Goal: Task Accomplishment & Management: Manage account settings

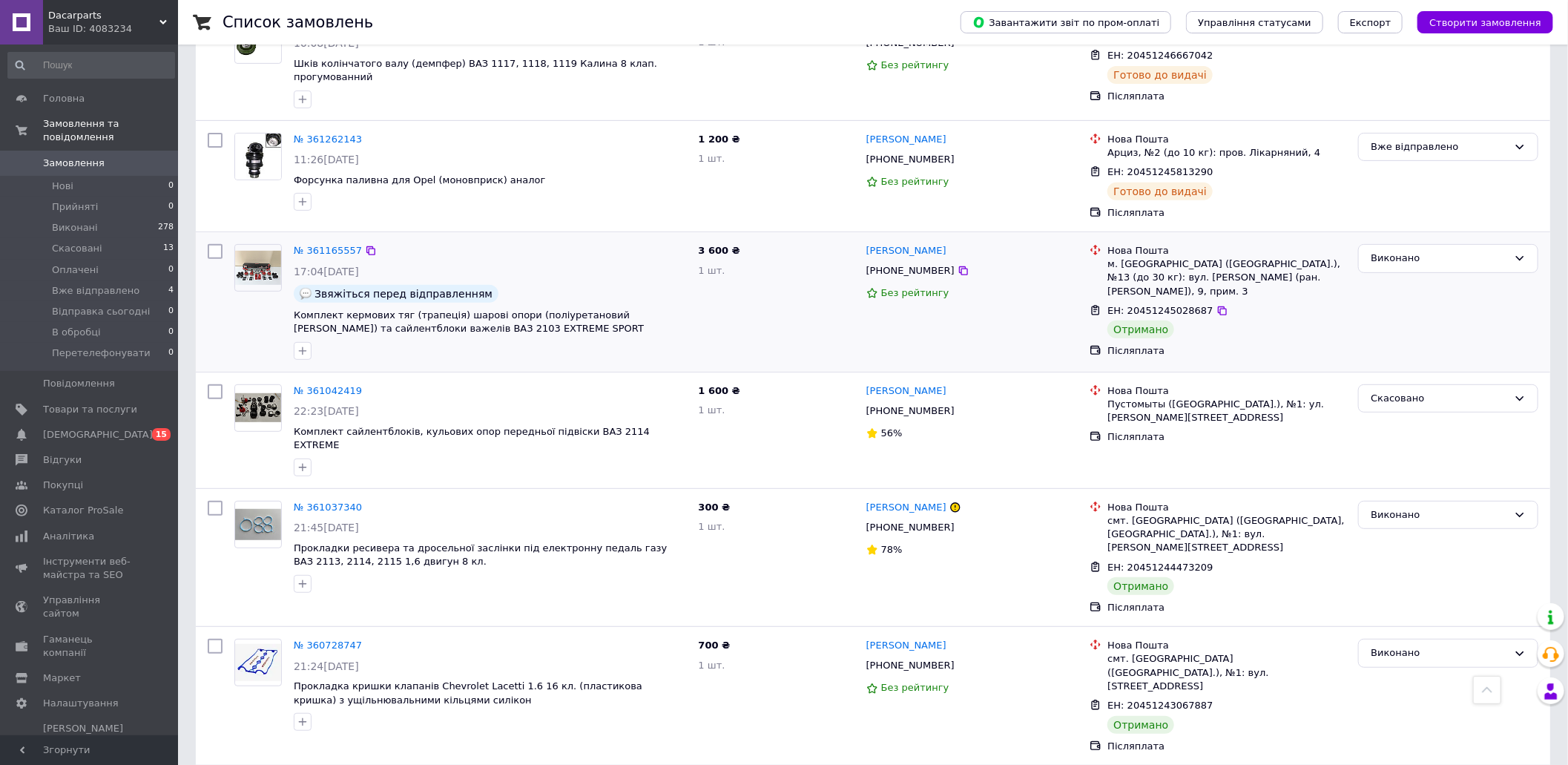
scroll to position [197, 0]
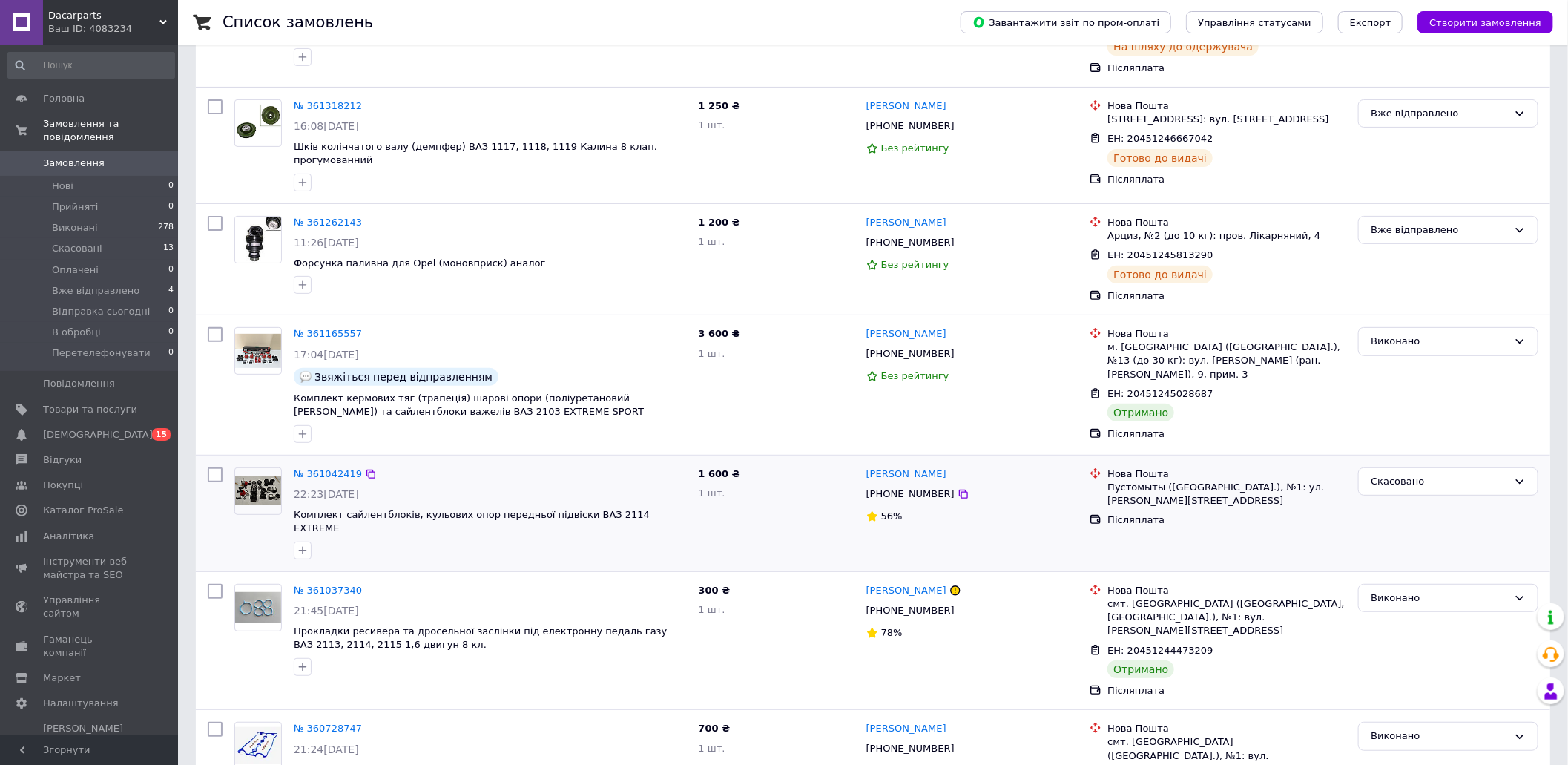
click at [1057, 519] on div "56%" at bounding box center [972, 516] width 212 height 14
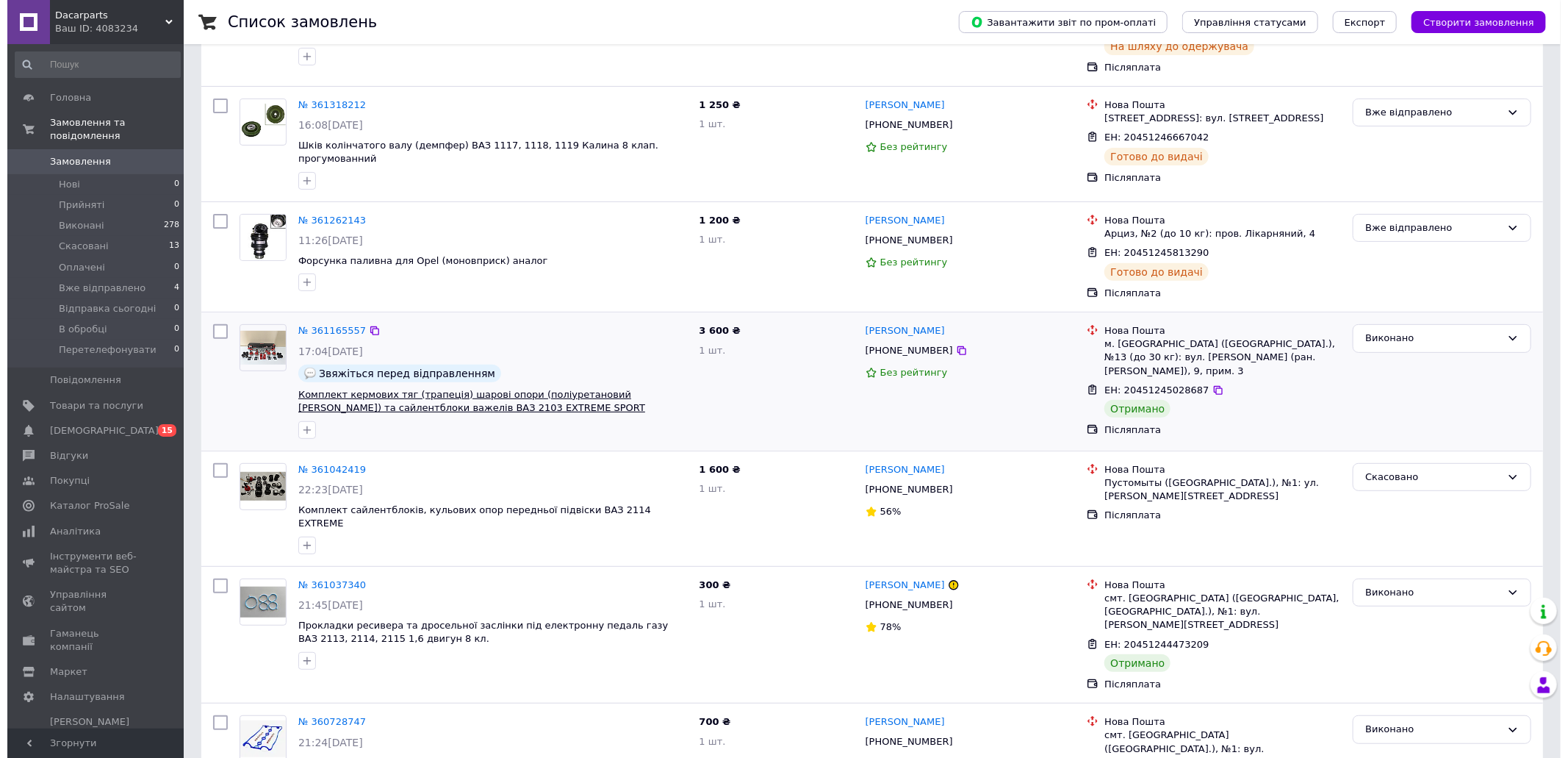
scroll to position [0, 0]
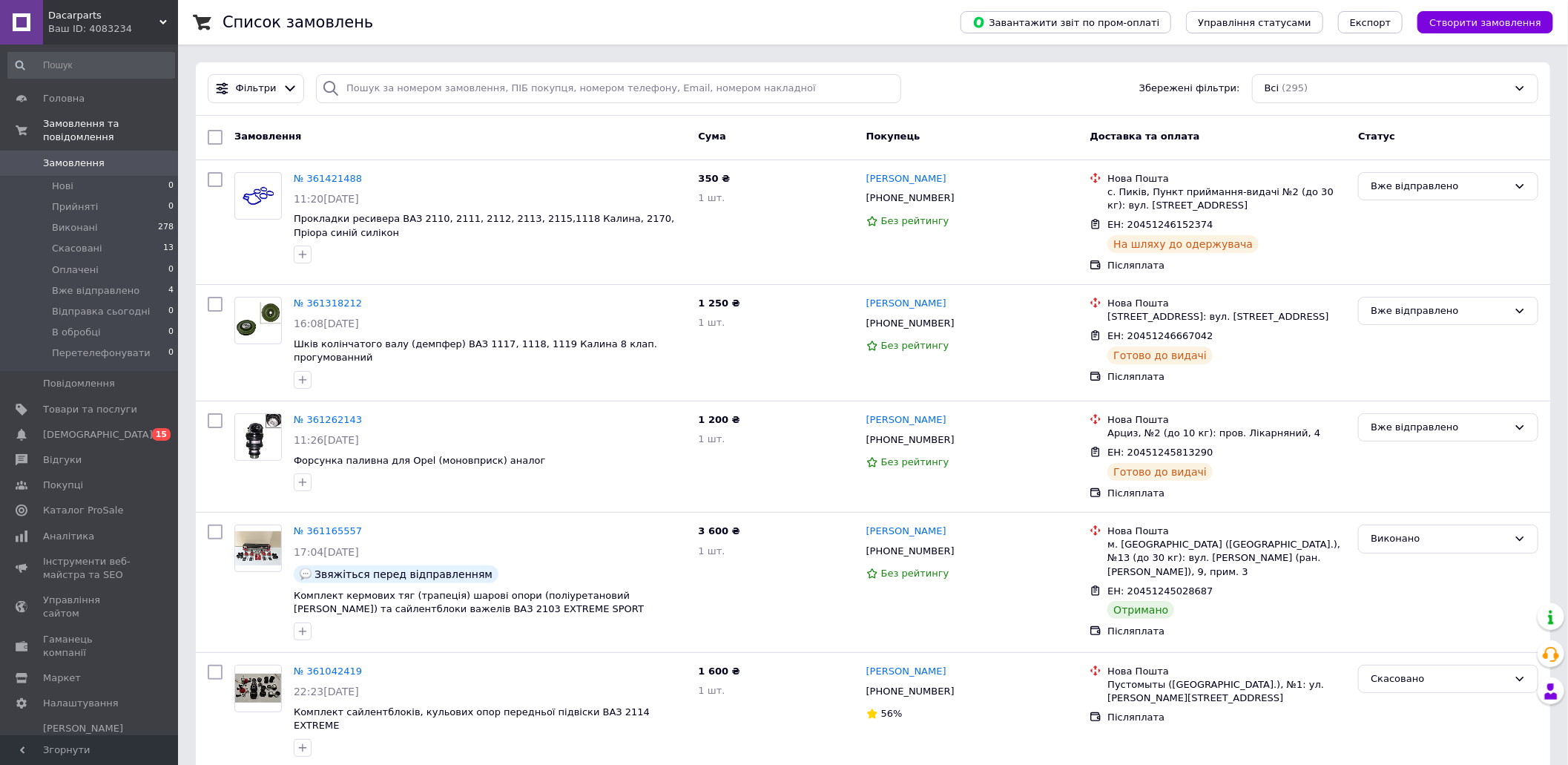
click at [90, 157] on span "Замовлення" at bounding box center [74, 163] width 61 height 13
click at [85, 402] on span "Товари та послуги" at bounding box center [90, 409] width 95 height 13
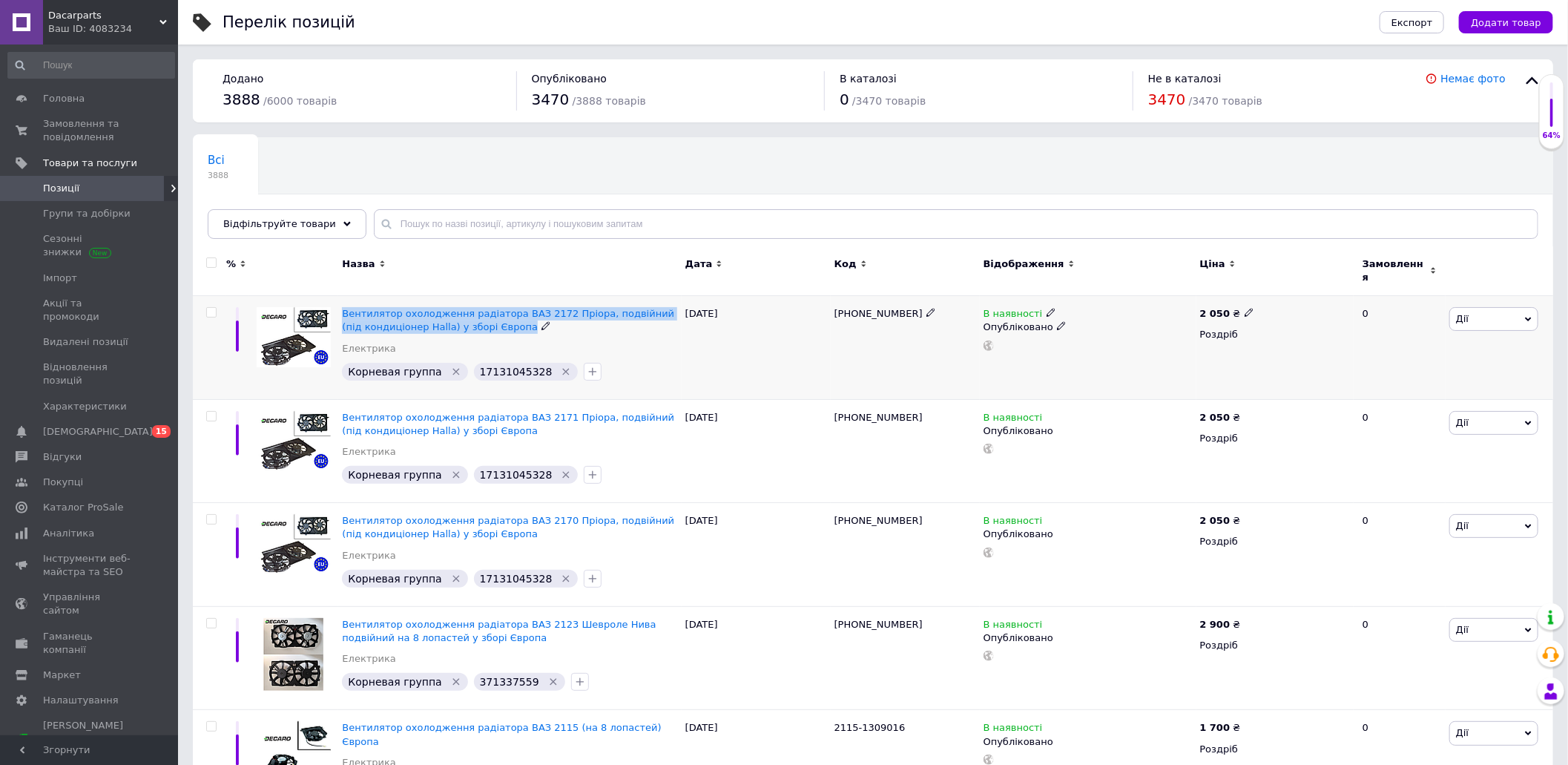
drag, startPoint x: 339, startPoint y: 304, endPoint x: 515, endPoint y: 325, distance: 177.2
click at [515, 325] on div "Вентилятор охолодження радіатора ВАЗ 2172 Пріора, подвійний (під кондиціонер Ha…" at bounding box center [509, 348] width 343 height 104
copy div "Вентилятор охолодження радіатора ВАЗ 2172 Пріора, подвійний (під кондиціонер Ha…"
click at [128, 419] on link "[DEMOGRAPHIC_DATA] 0 15" at bounding box center [91, 431] width 183 height 25
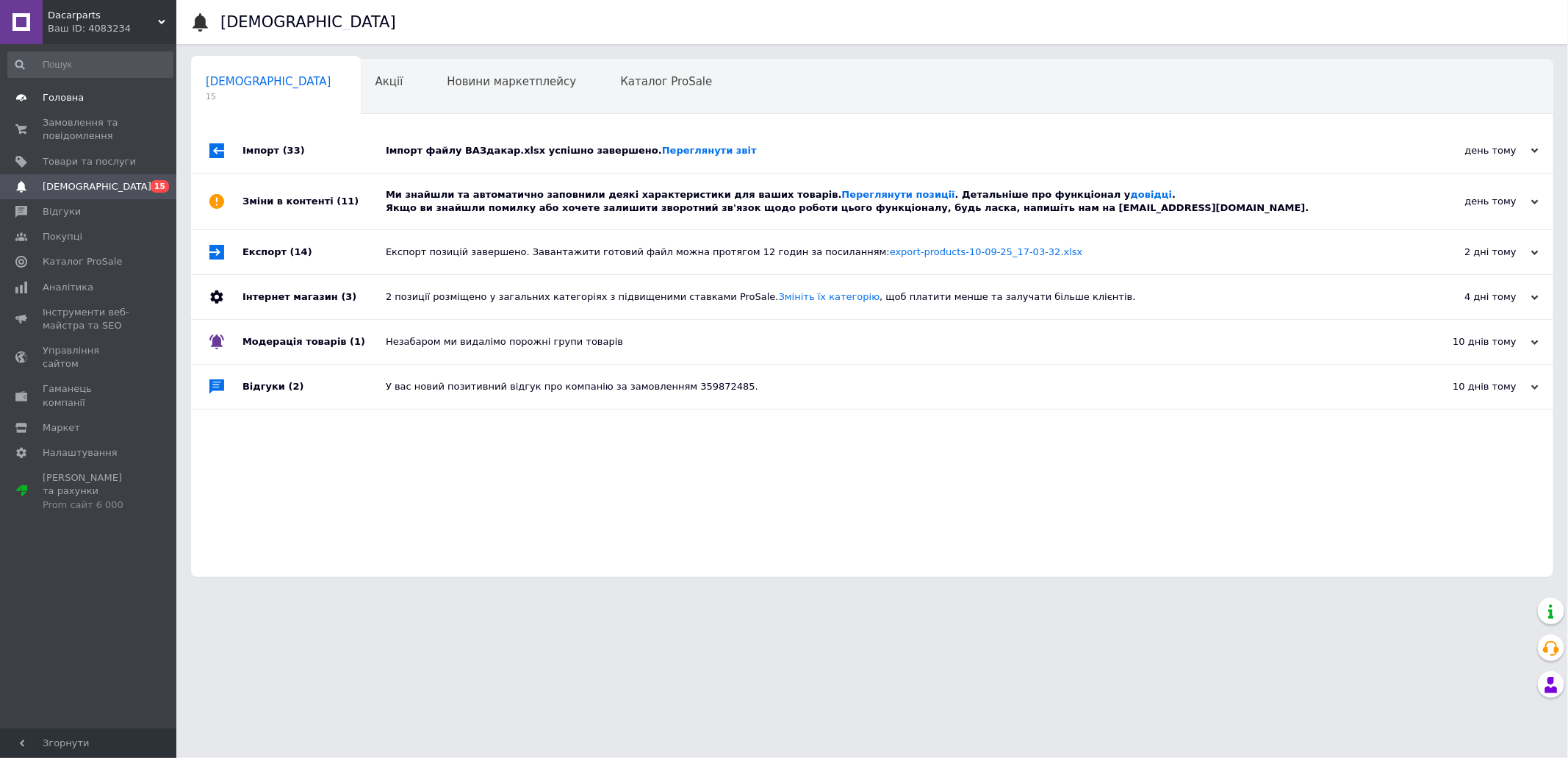
click at [109, 88] on link "Головна" at bounding box center [90, 98] width 181 height 25
